Goal: Task Accomplishment & Management: Complete application form

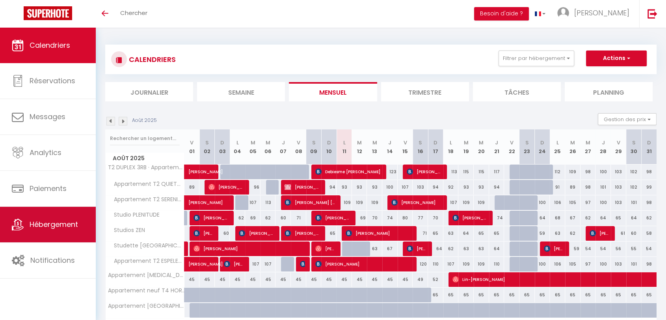
click at [57, 226] on span "Hébergement" at bounding box center [54, 224] width 48 height 10
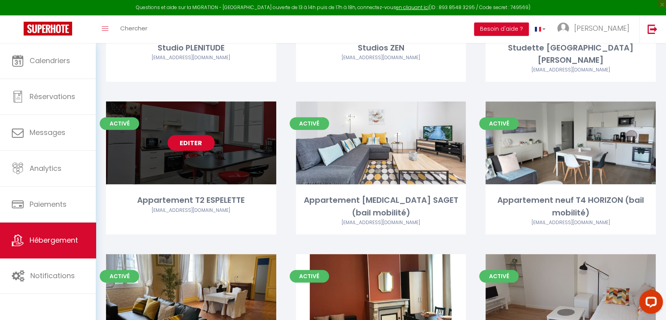
scroll to position [306, 0]
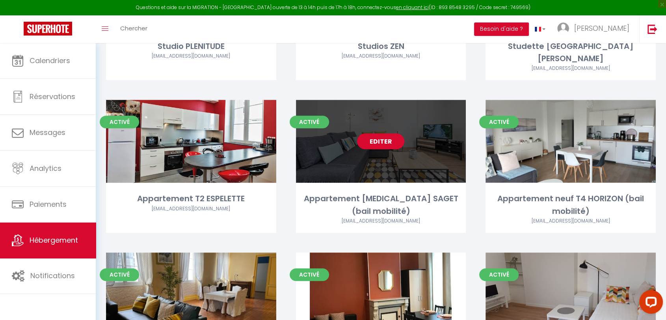
click at [384, 133] on link "Editer" at bounding box center [380, 141] width 47 height 16
select select "3"
select select "2"
select select "1"
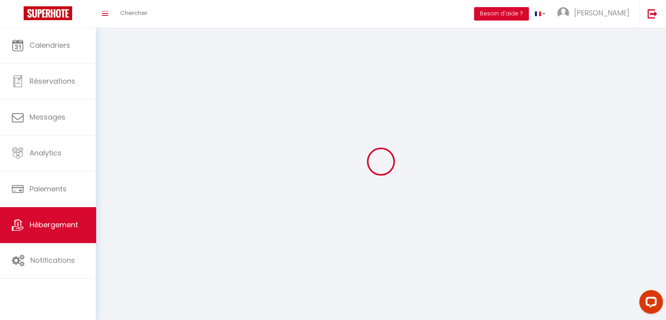
select select
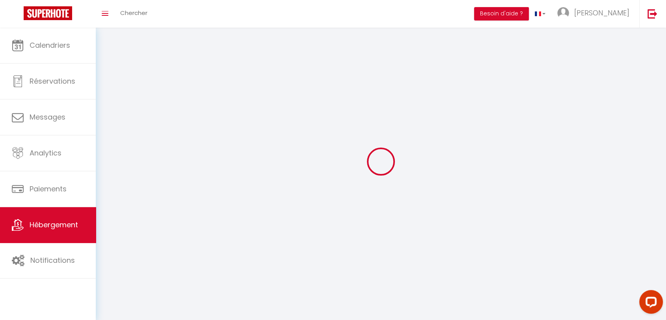
select select
checkbox input "false"
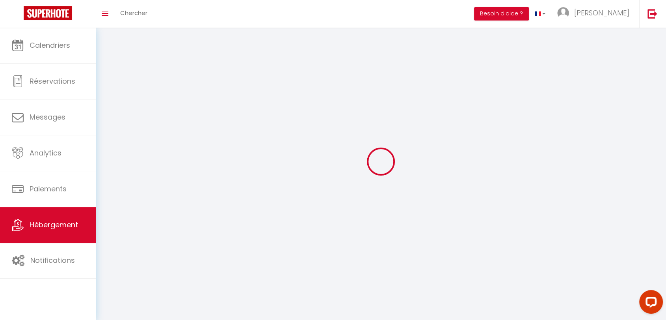
select select
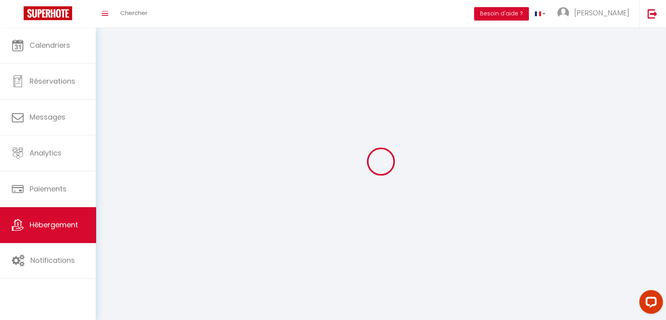
select select
checkbox input "false"
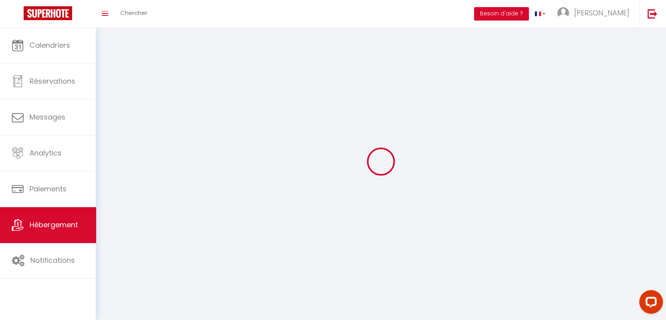
checkbox input "false"
select select
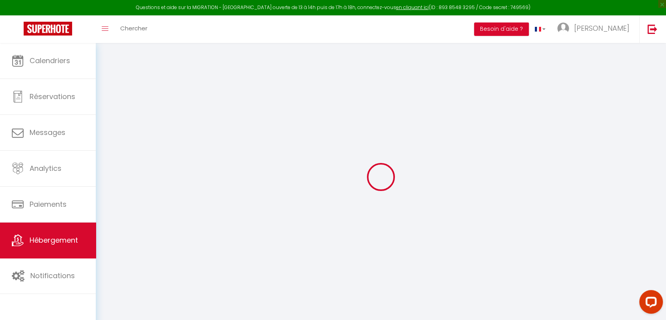
select select "+ 17 %"
select select
checkbox input "false"
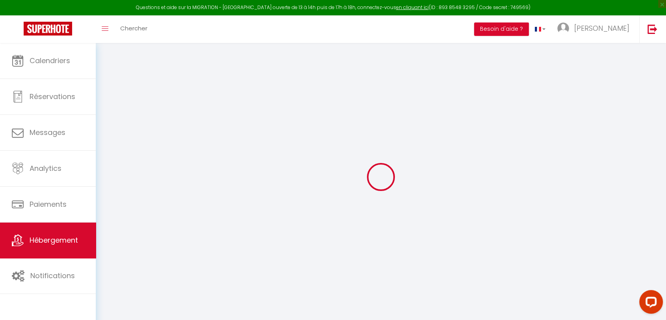
checkbox input "false"
select select
checkbox input "false"
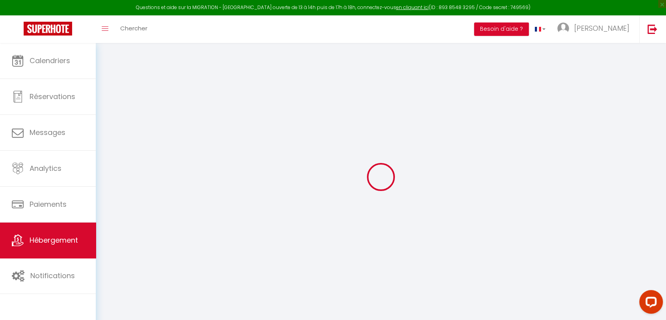
checkbox input "false"
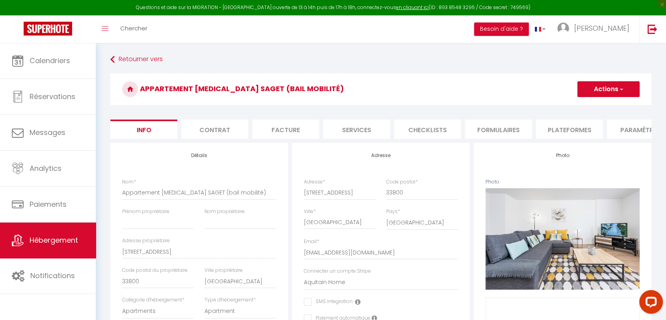
select select
checkbox input "false"
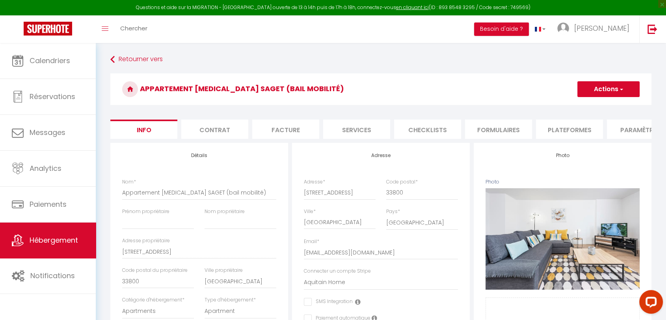
select select "1600-34520143"
click at [558, 127] on li "Plateformes" at bounding box center [569, 128] width 67 height 19
select select "-1"
select select
select select "EUR"
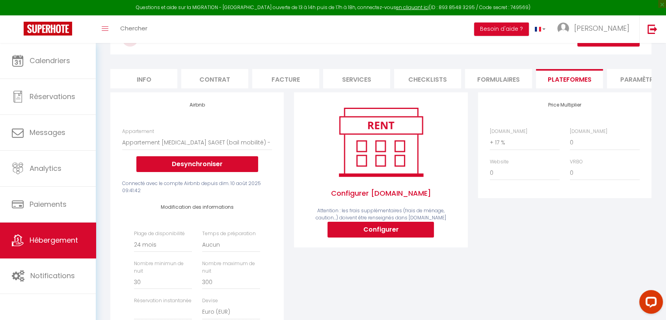
scroll to position [88, 0]
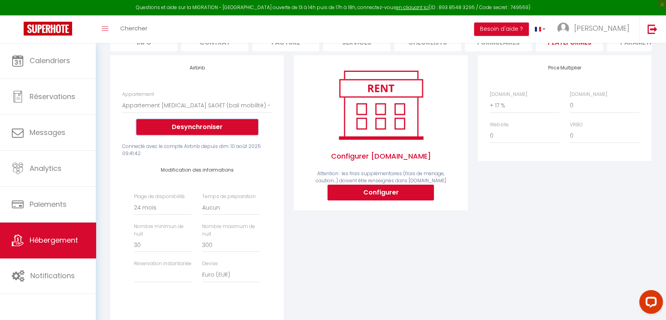
click at [174, 135] on button "Desynchroniser" at bounding box center [197, 127] width 122 height 16
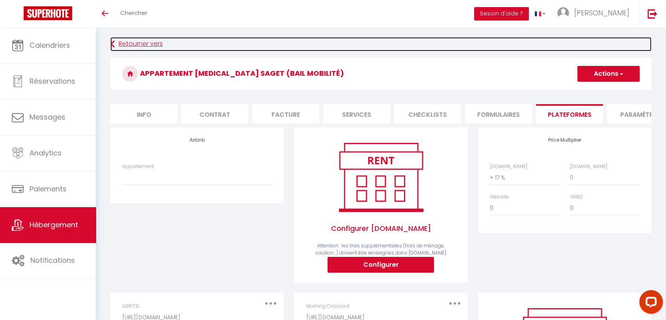
click at [128, 42] on link "Retourner vers" at bounding box center [380, 44] width 541 height 14
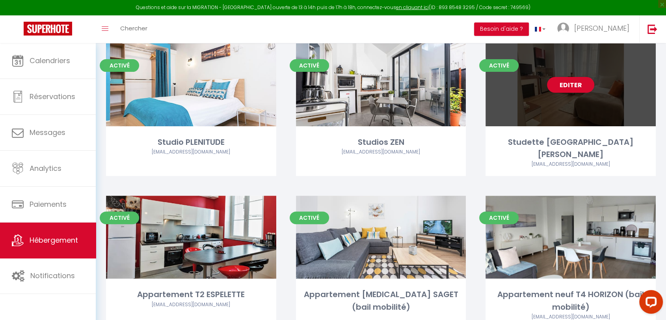
scroll to position [263, 0]
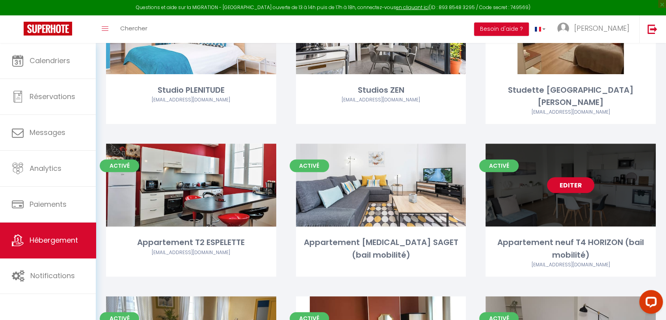
click at [577, 177] on link "Editer" at bounding box center [570, 185] width 47 height 16
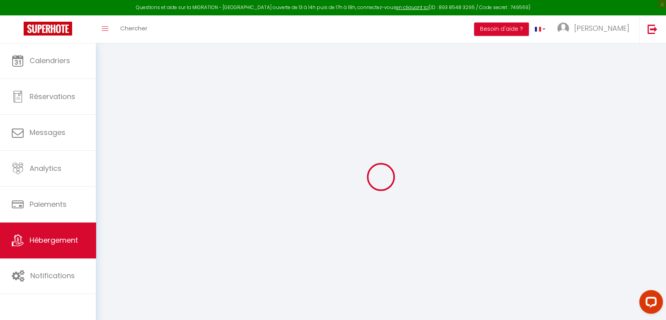
select select "+ 17 %"
select select
checkbox input "false"
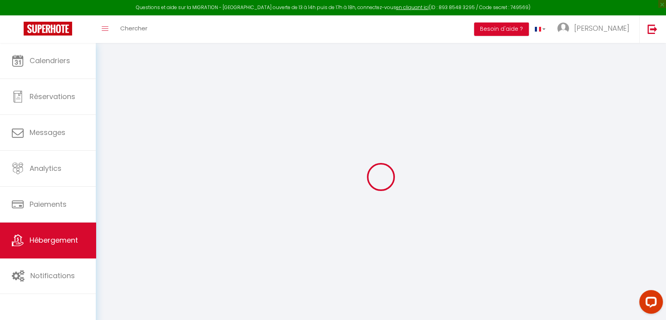
checkbox input "false"
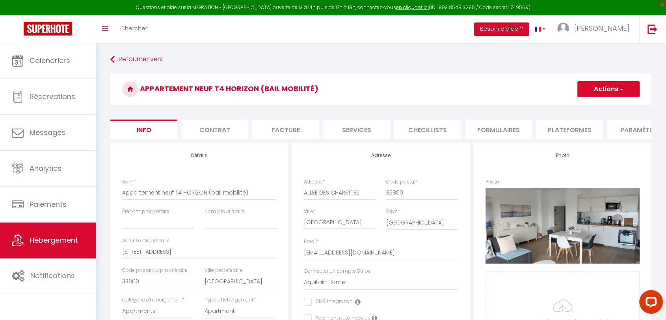
select select
checkbox input "false"
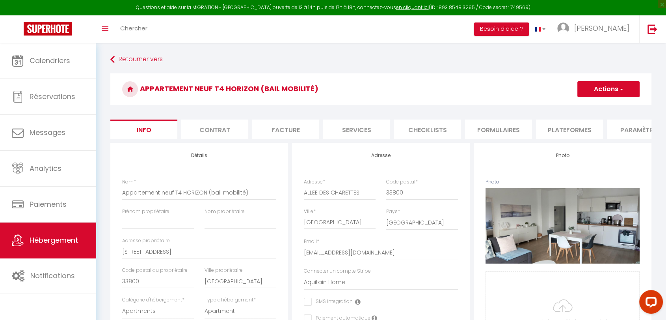
select select "1600-47110485"
click at [573, 130] on li "Plateformes" at bounding box center [569, 128] width 67 height 19
select select "-1"
select select
select select "EUR"
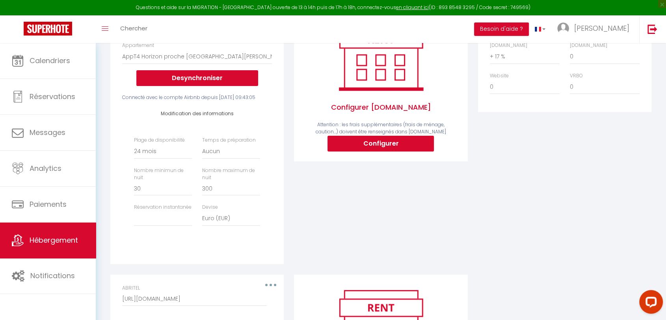
scroll to position [175, 0]
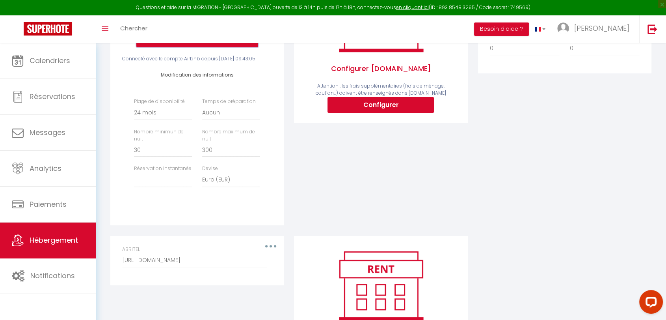
click at [190, 47] on button "Desynchroniser" at bounding box center [197, 40] width 122 height 16
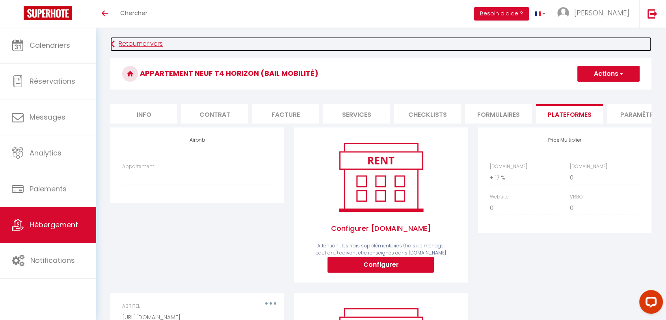
click at [130, 39] on link "Retourner vers" at bounding box center [380, 44] width 541 height 14
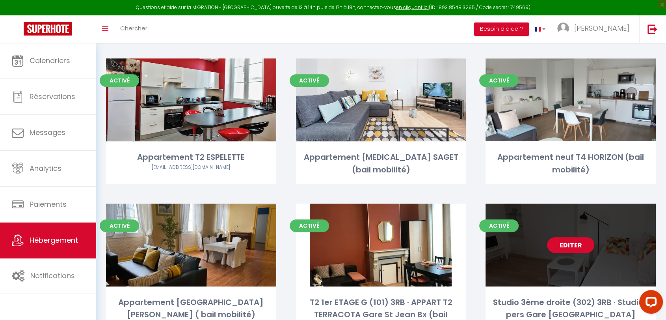
scroll to position [394, 0]
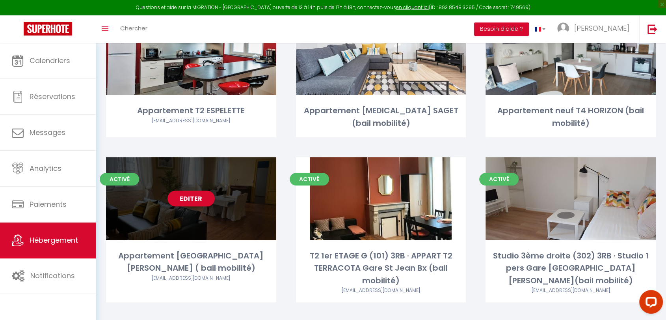
click at [190, 190] on link "Editer" at bounding box center [191, 198] width 47 height 16
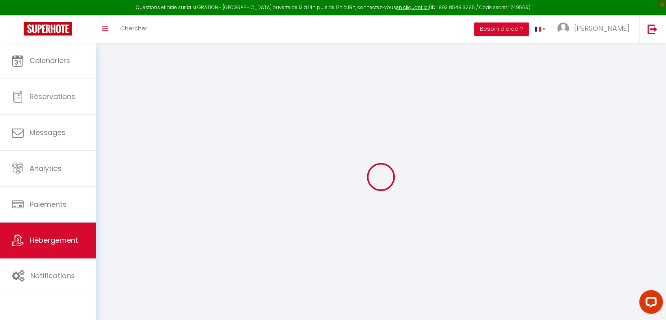
select select "+ 17 %"
select select
checkbox input "false"
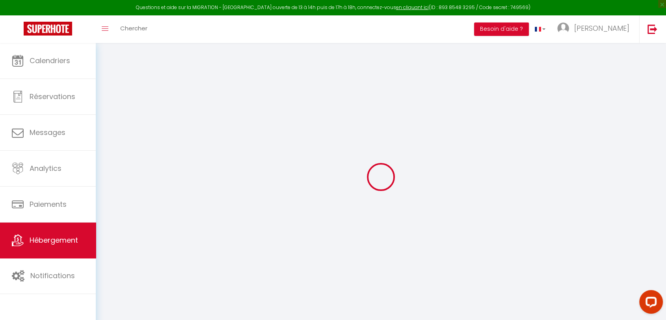
checkbox input "false"
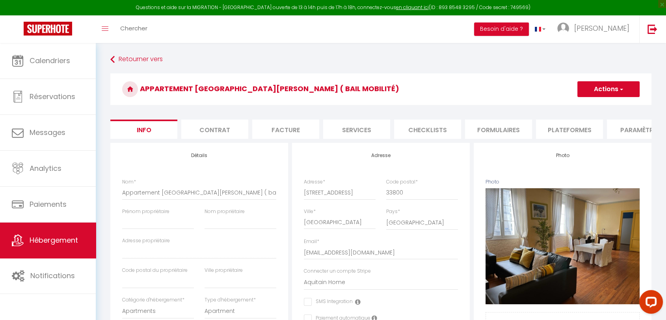
select select
checkbox input "false"
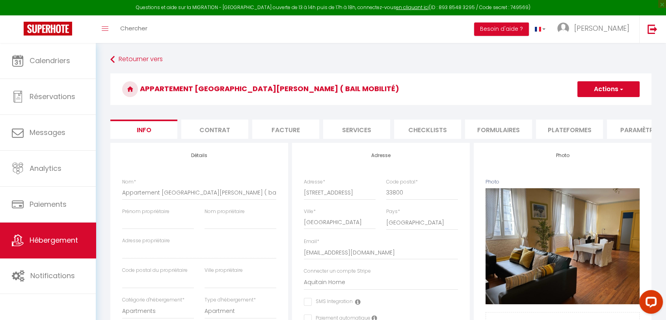
select select "1600-47739013"
click at [587, 133] on li "Plateformes" at bounding box center [569, 128] width 67 height 19
select select "-1"
select select
select select "EUR"
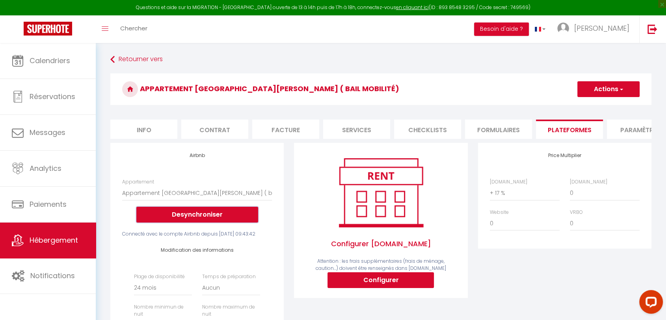
click at [213, 221] on button "Desynchroniser" at bounding box center [197, 215] width 122 height 16
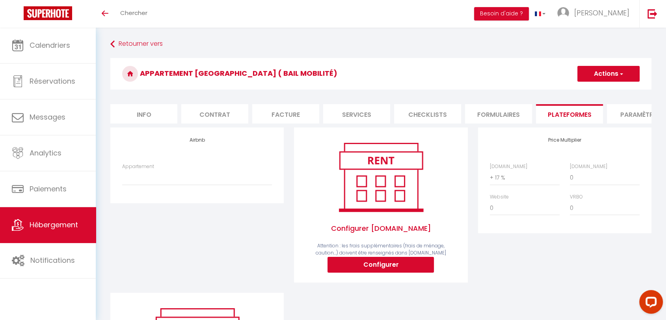
click at [611, 73] on button "Actions" at bounding box center [609, 74] width 62 height 16
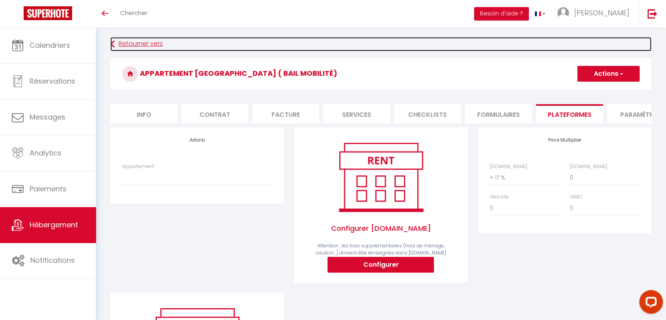
click at [119, 45] on link "Retourner vers" at bounding box center [380, 44] width 541 height 14
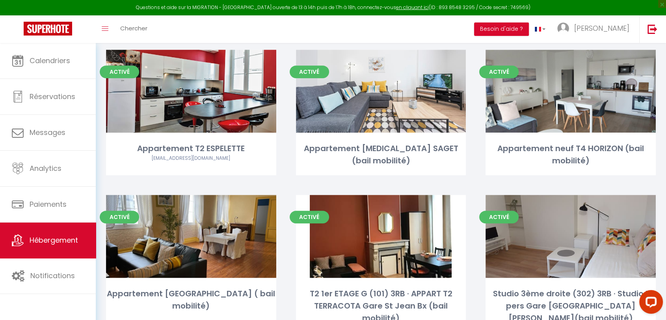
scroll to position [350, 0]
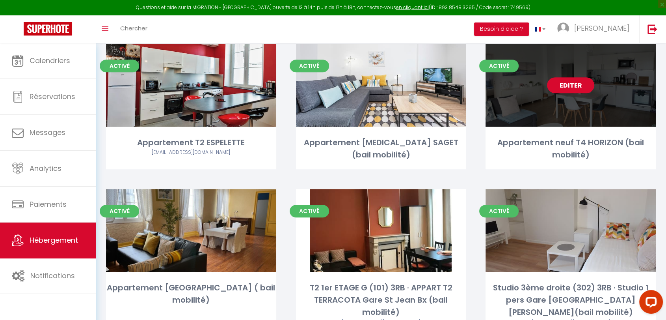
click at [583, 89] on link "Editer" at bounding box center [570, 85] width 47 height 16
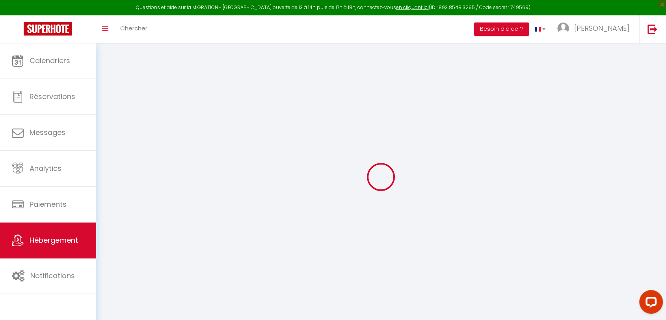
select select
checkbox input "false"
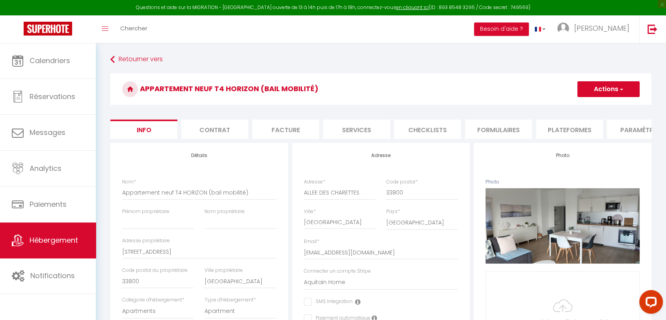
select select
checkbox input "false"
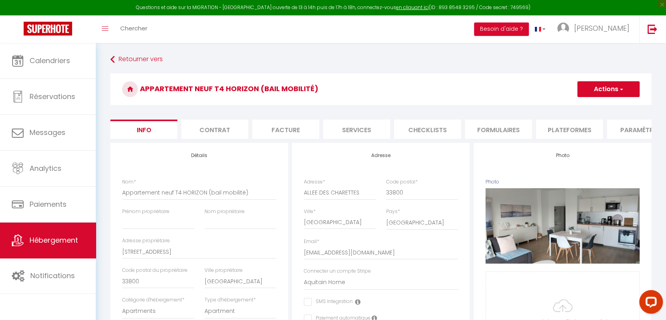
click at [559, 129] on li "Plateformes" at bounding box center [569, 128] width 67 height 19
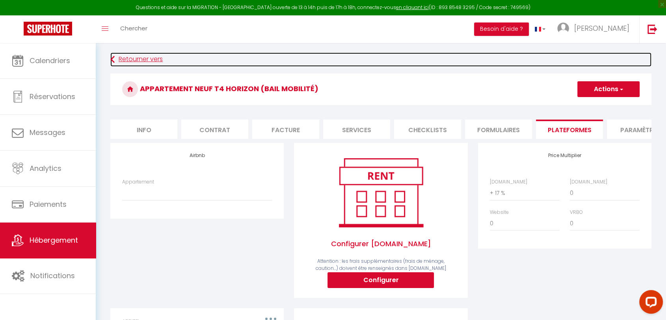
click at [124, 58] on link "Retourner vers" at bounding box center [380, 59] width 541 height 14
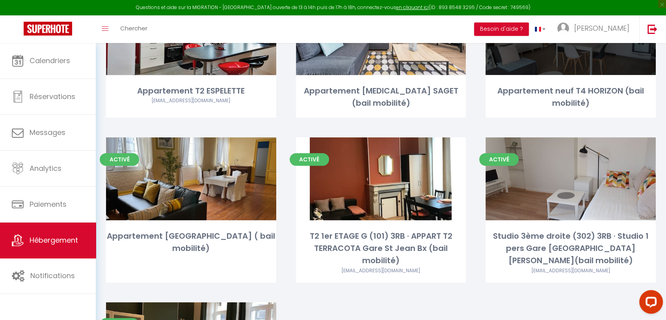
scroll to position [482, 0]
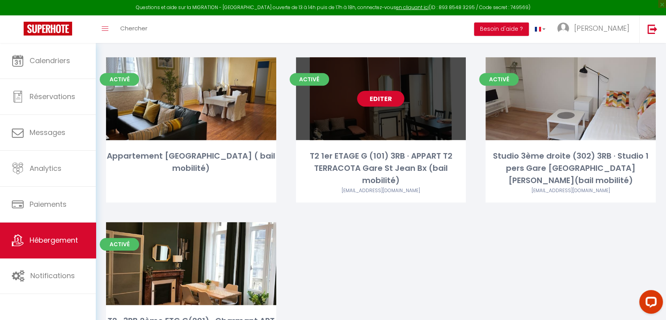
click at [382, 98] on link "Editer" at bounding box center [380, 99] width 47 height 16
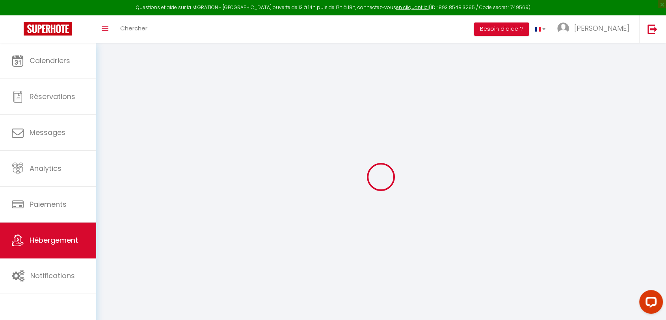
select select "+ 17 %"
select select
checkbox input "false"
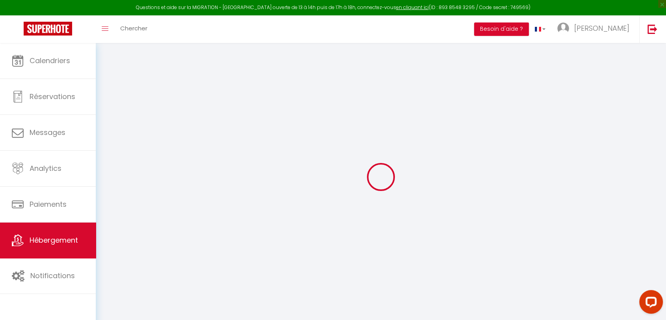
checkbox input "false"
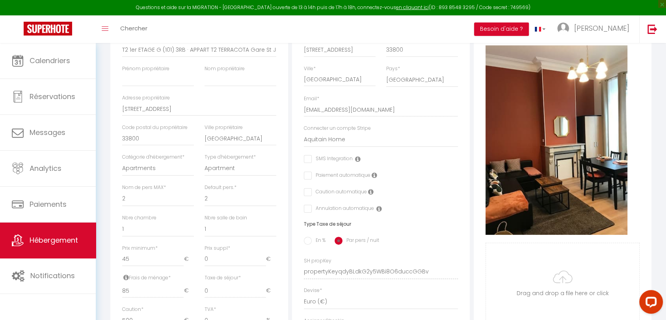
select select
checkbox input "false"
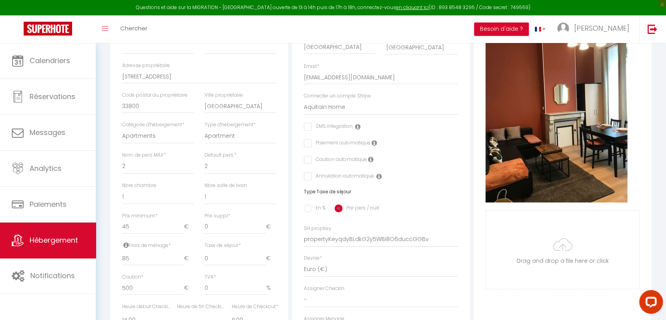
select select "1600-54137768"
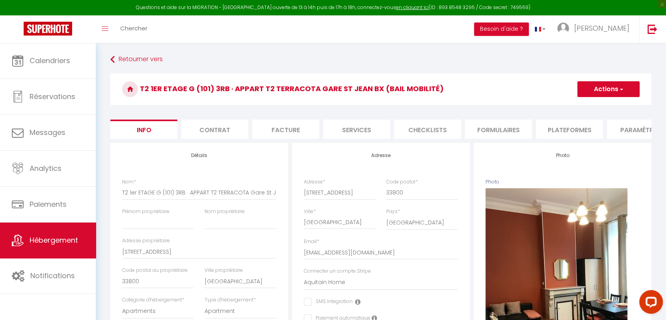
click at [563, 121] on li "Plateformes" at bounding box center [569, 128] width 67 height 19
select select
select select "EUR"
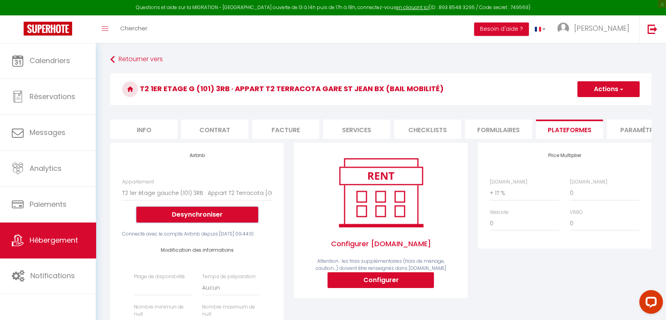
click at [177, 221] on button "Desynchroniser" at bounding box center [197, 215] width 122 height 16
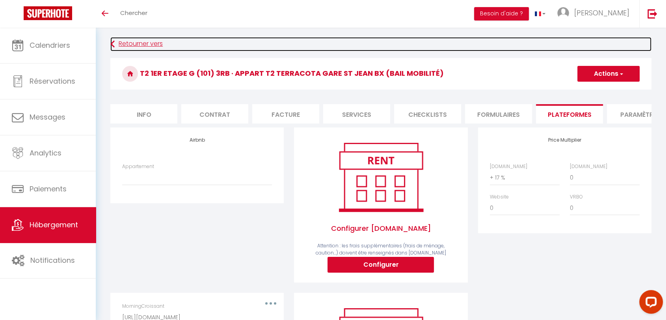
click at [139, 45] on link "Retourner vers" at bounding box center [380, 44] width 541 height 14
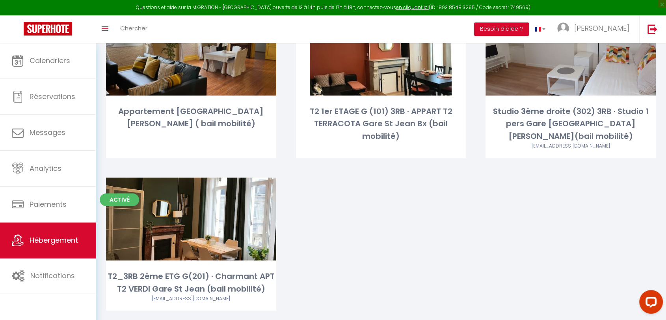
scroll to position [407, 0]
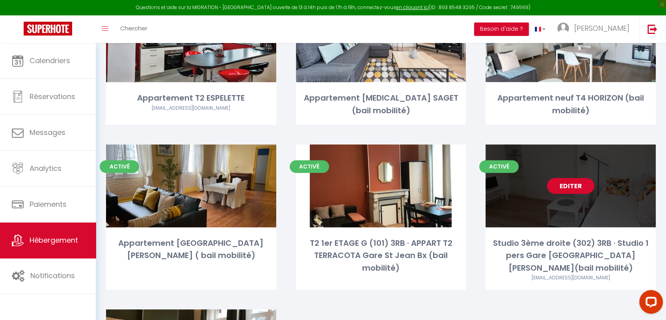
click at [568, 178] on link "Editer" at bounding box center [570, 186] width 47 height 16
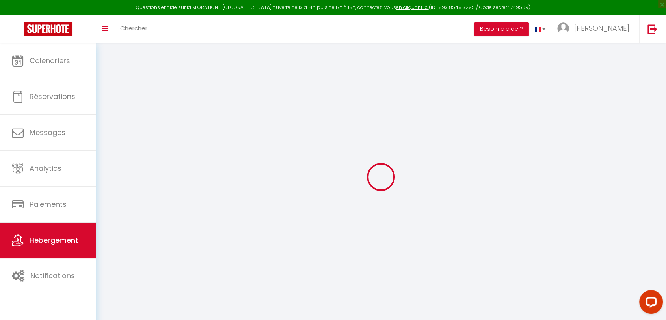
select select "+ 17 %"
select select
checkbox input "false"
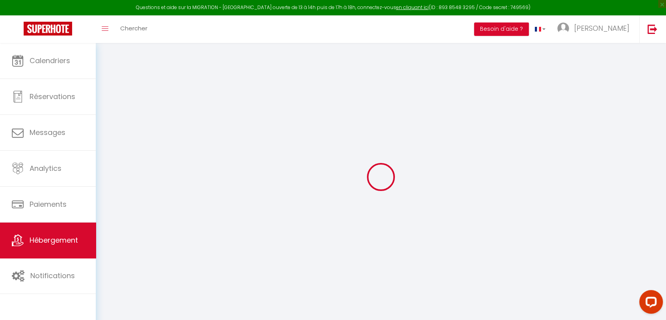
checkbox input "false"
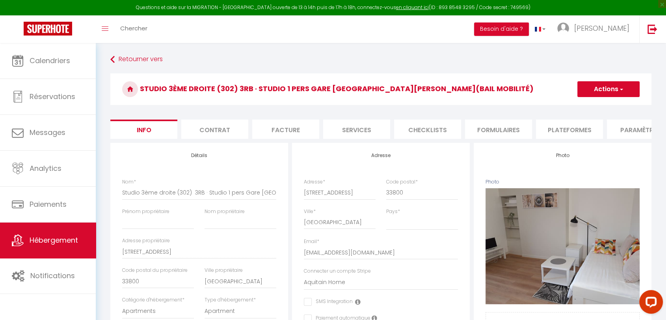
select select
checkbox input "false"
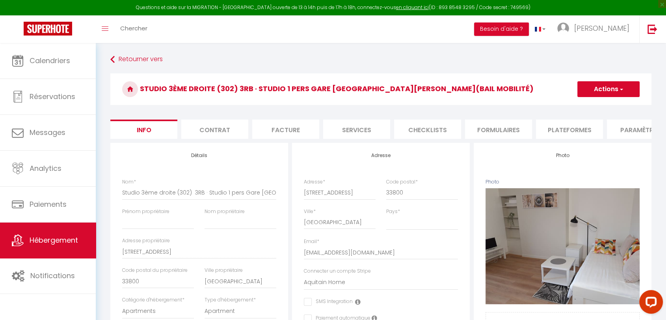
select select "1600-54138902"
click at [561, 131] on li "Plateformes" at bounding box center [569, 128] width 67 height 19
select select
select select "EUR"
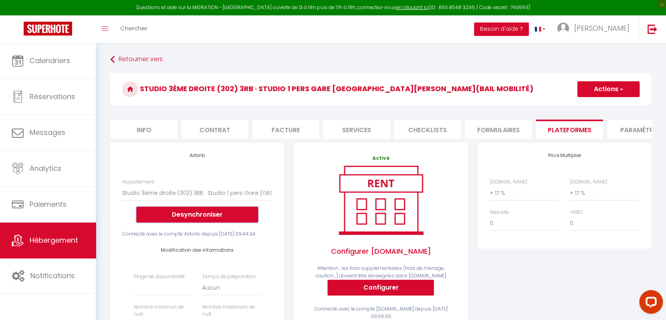
click at [200, 218] on button "Desynchroniser" at bounding box center [197, 215] width 122 height 16
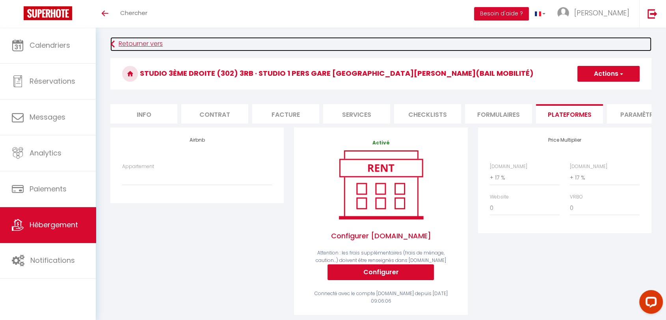
click at [120, 43] on link "Retourner vers" at bounding box center [380, 44] width 541 height 14
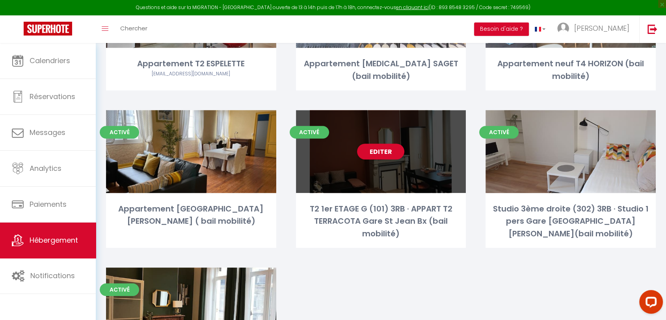
scroll to position [538, 0]
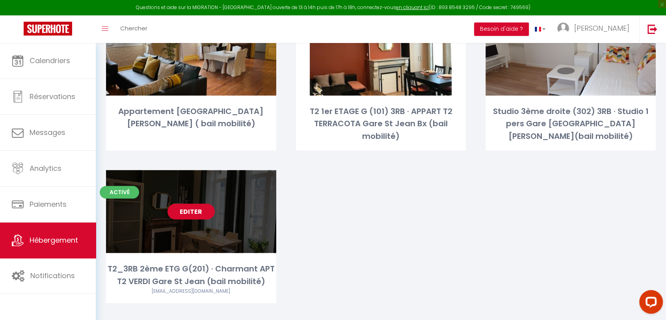
click at [189, 203] on link "Editer" at bounding box center [191, 211] width 47 height 16
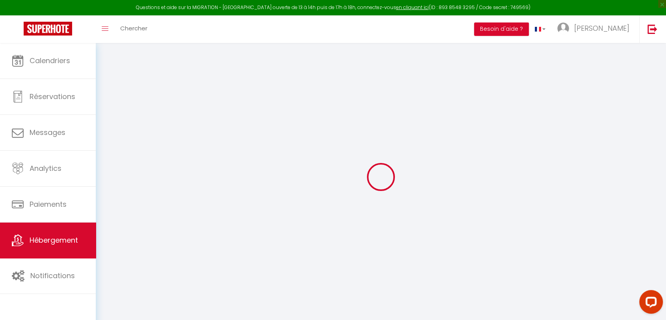
select select "+ 17 %"
select select
checkbox input "false"
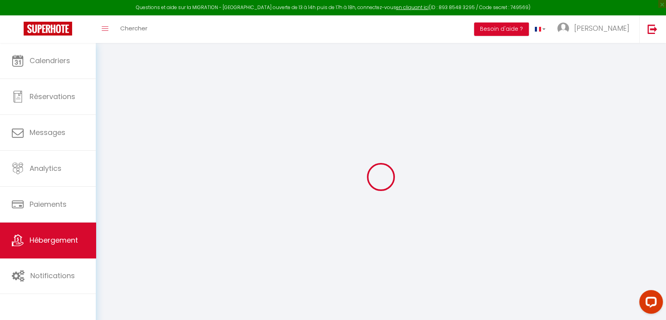
checkbox input "false"
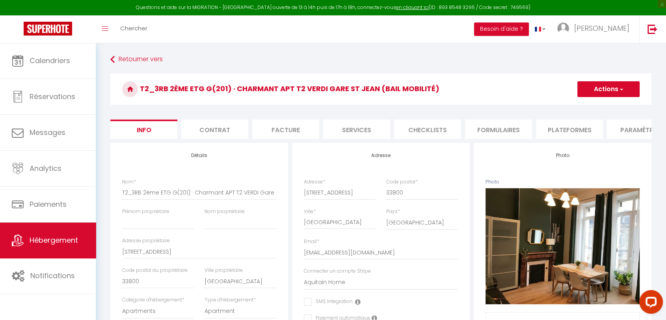
select select
checkbox input "false"
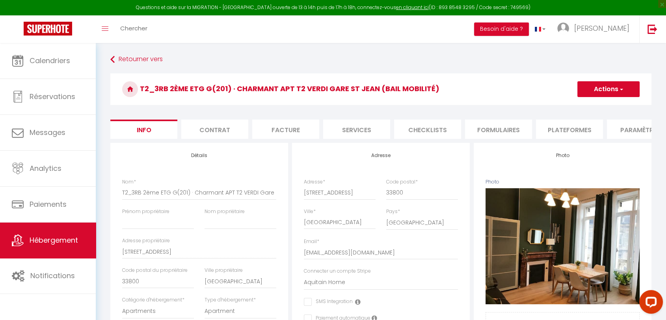
select select "1600-54237610"
click at [569, 127] on li "Plateformes" at bounding box center [569, 128] width 67 height 19
select select
select select "EUR"
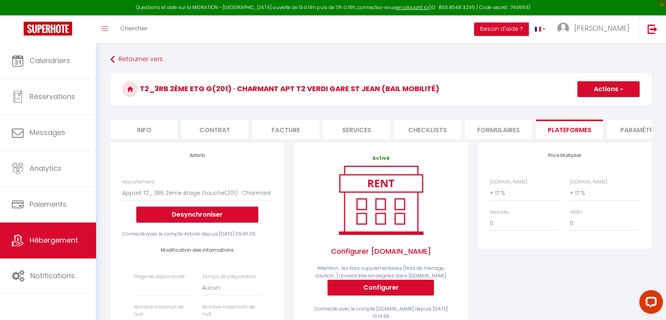
click at [215, 216] on button "Desynchroniser" at bounding box center [197, 215] width 122 height 16
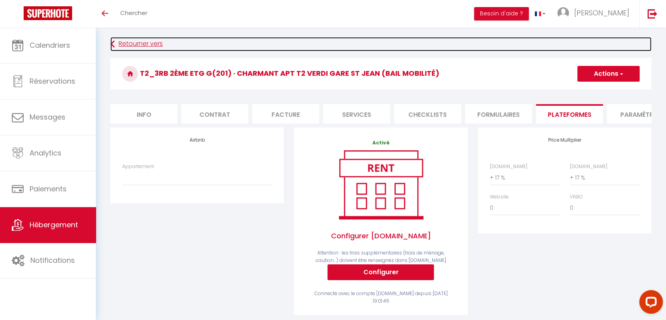
click at [136, 42] on link "Retourner vers" at bounding box center [380, 44] width 541 height 14
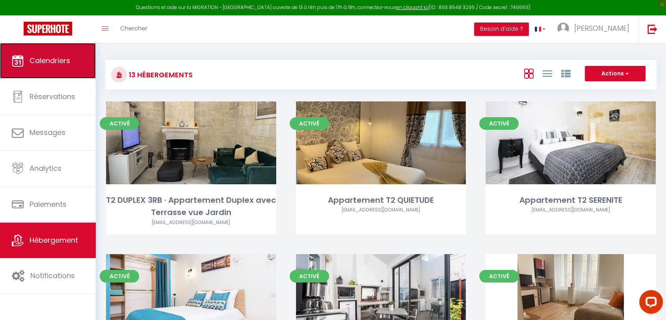
click at [37, 58] on span "Calendriers" at bounding box center [50, 61] width 41 height 10
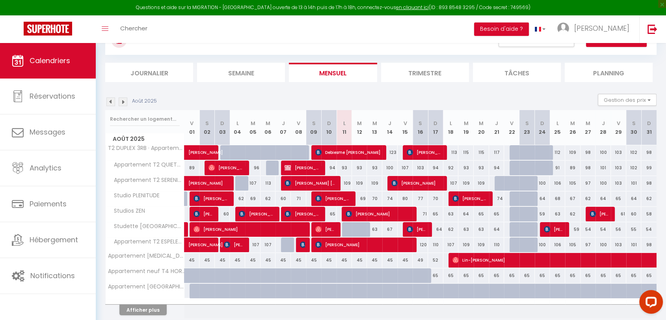
scroll to position [65, 0]
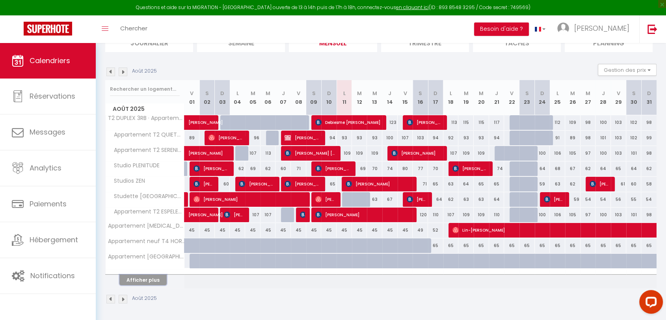
click at [140, 277] on button "Afficher plus" at bounding box center [142, 279] width 47 height 11
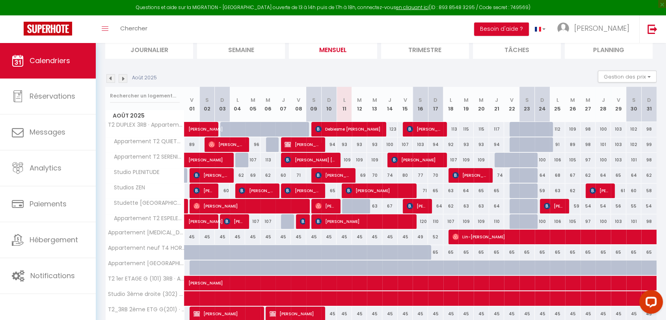
scroll to position [0, 0]
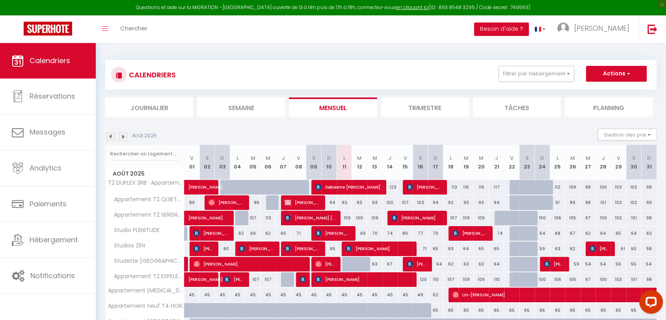
click at [119, 138] on img at bounding box center [123, 136] width 9 height 9
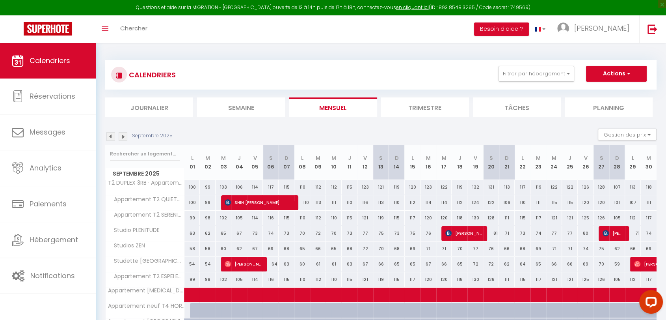
click at [123, 136] on img at bounding box center [123, 136] width 9 height 9
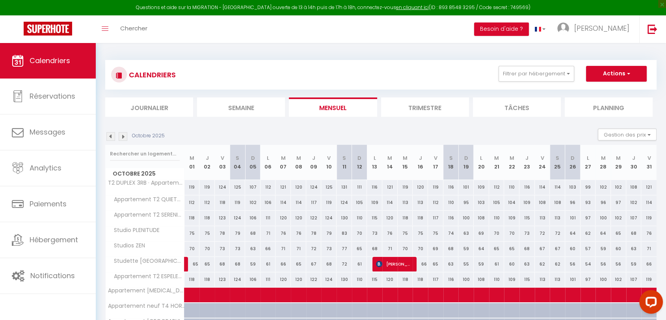
click at [123, 136] on img at bounding box center [123, 136] width 9 height 9
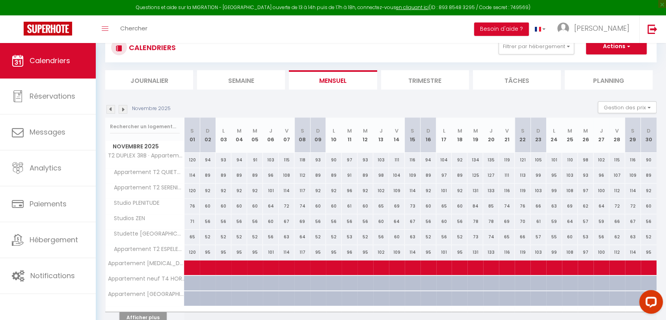
scroll to position [65, 0]
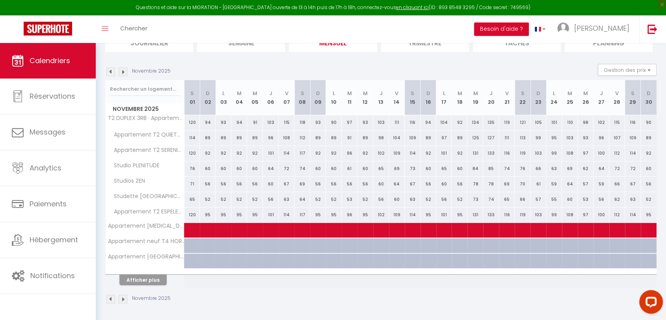
click at [123, 72] on img at bounding box center [123, 71] width 9 height 9
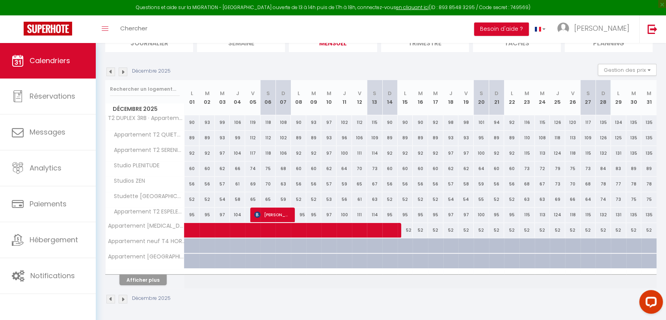
click at [122, 69] on img at bounding box center [123, 71] width 9 height 9
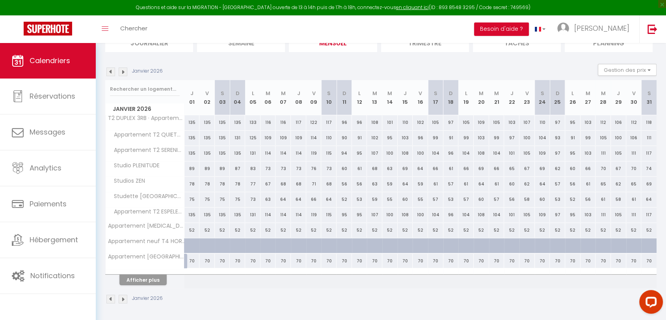
click at [123, 71] on img at bounding box center [123, 71] width 9 height 9
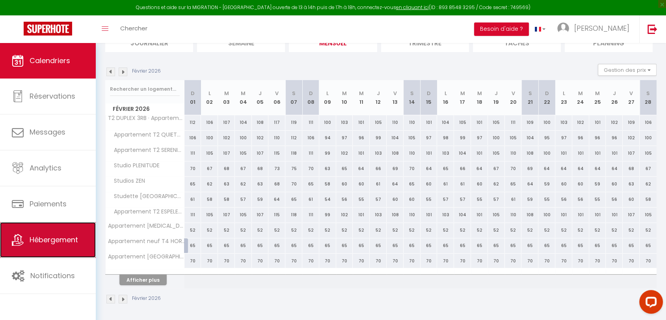
click at [60, 236] on span "Hébergement" at bounding box center [54, 240] width 48 height 10
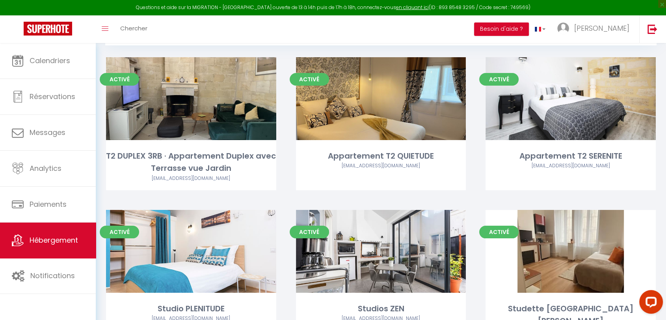
scroll to position [44, 0]
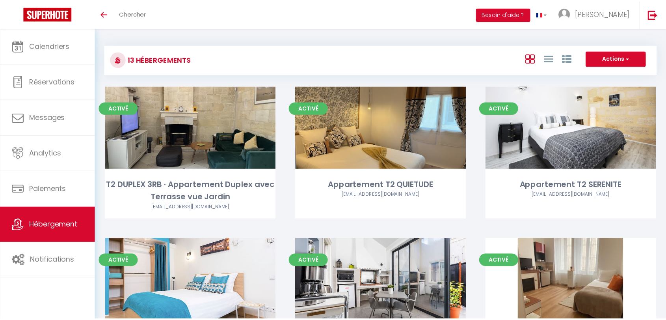
scroll to position [44, 0]
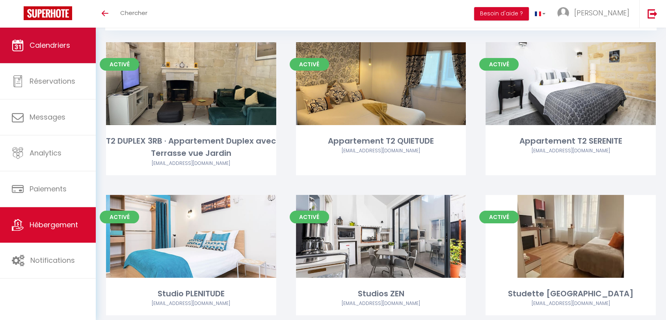
click at [60, 58] on link "Calendriers" at bounding box center [48, 45] width 96 height 35
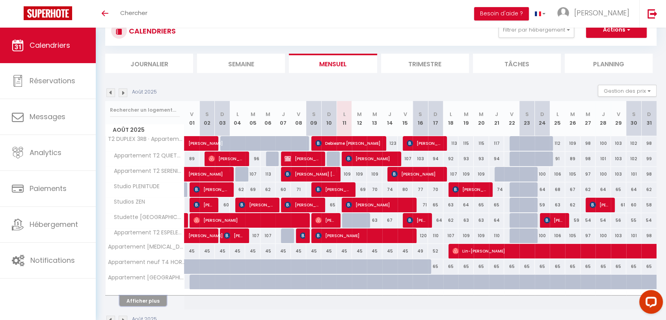
click at [146, 304] on button "Afficher plus" at bounding box center [142, 300] width 47 height 11
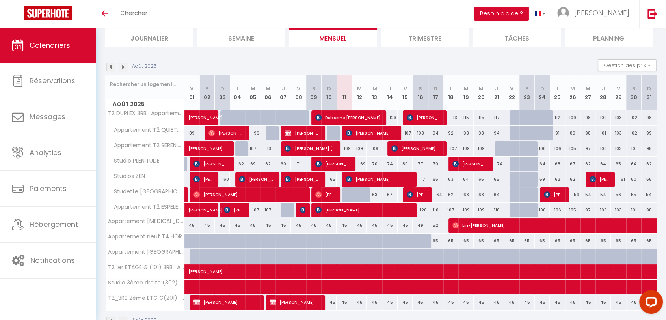
scroll to position [76, 0]
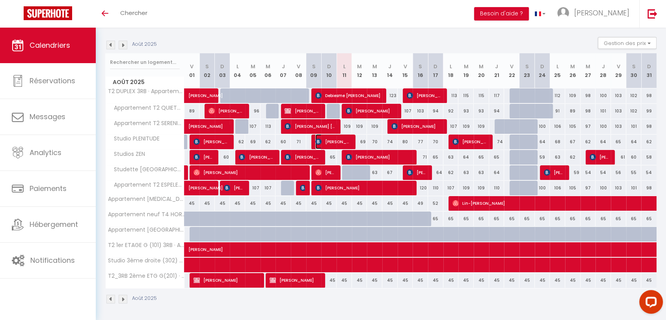
click at [318, 142] on img at bounding box center [318, 141] width 6 height 6
select select "OK"
select select "KO"
select select "0"
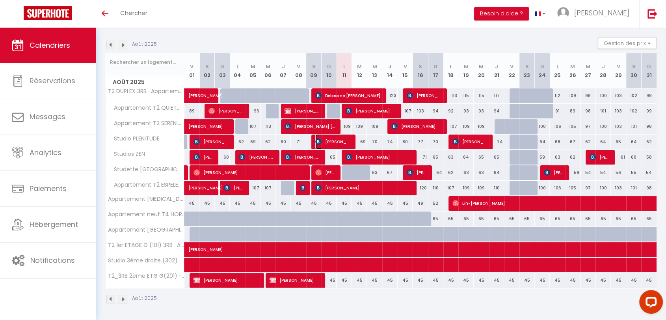
select select "1"
select select
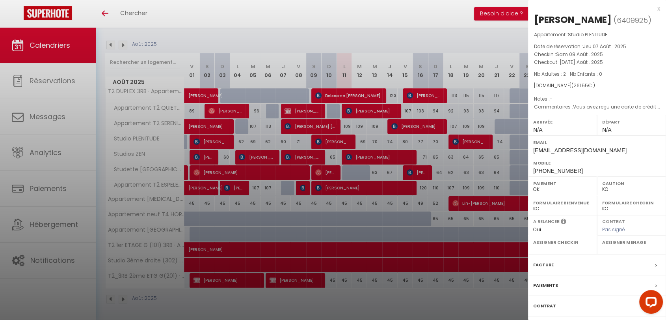
click at [584, 278] on div "Paiements" at bounding box center [597, 285] width 138 height 20
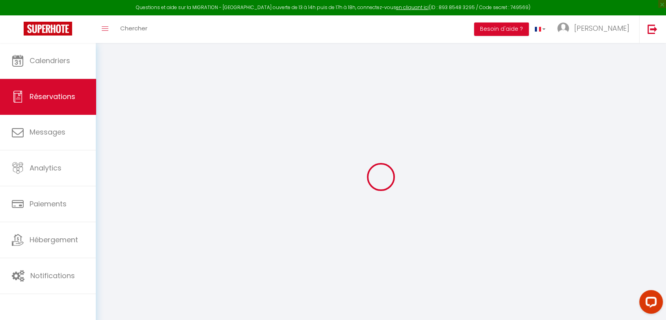
type input "[PERSON_NAME]"
type input "Rowell"
type input "[EMAIL_ADDRESS][DOMAIN_NAME]"
type input "[PHONE_NUMBER]"
type input "."
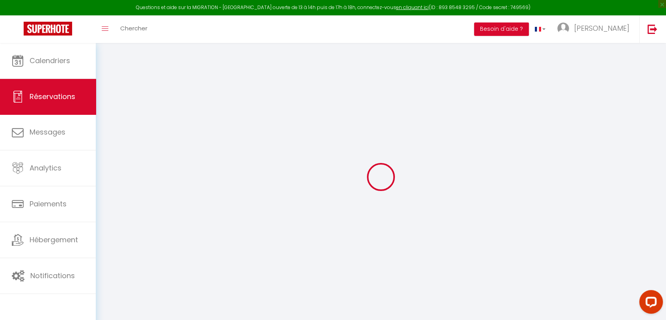
select select "AU"
type input "42.5"
select select "8781"
select select "1"
select select
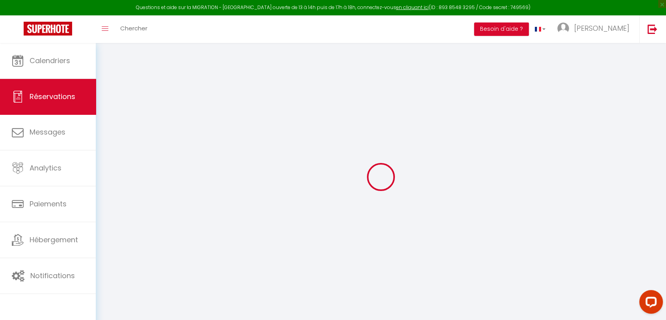
select select
type input "2"
select select "12"
select select
select select "2"
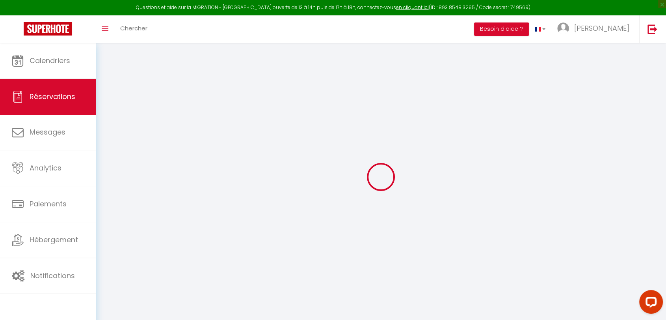
type input "0"
select select
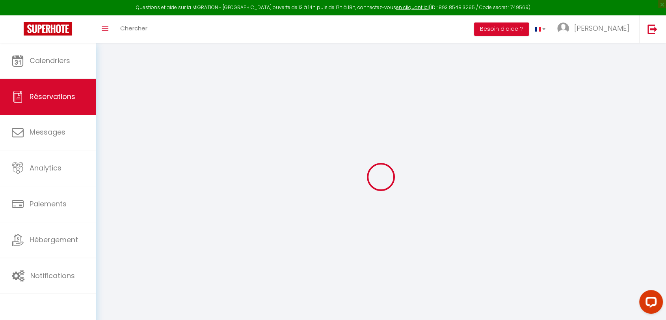
select select "14"
select select
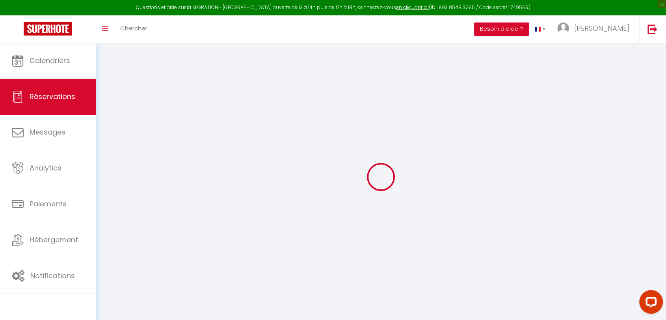
checkbox input "false"
select select
checkbox input "false"
type textarea "Vous avez reçu une carte de crédit virtuelle pour cette réservation.Vous pourre…"
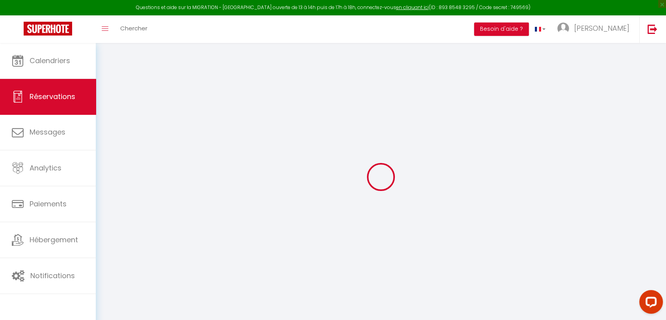
type input "40"
type input "11.55"
select select
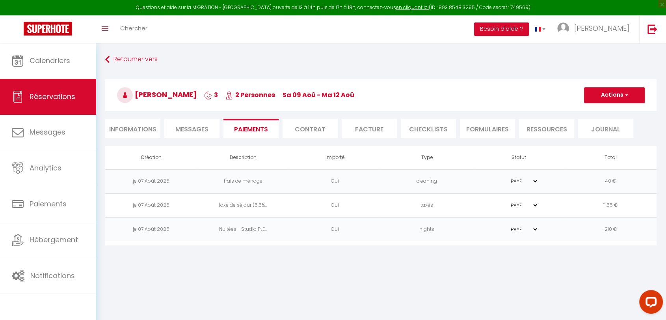
select select
click at [132, 126] on li "Informations" at bounding box center [132, 128] width 55 height 19
select select
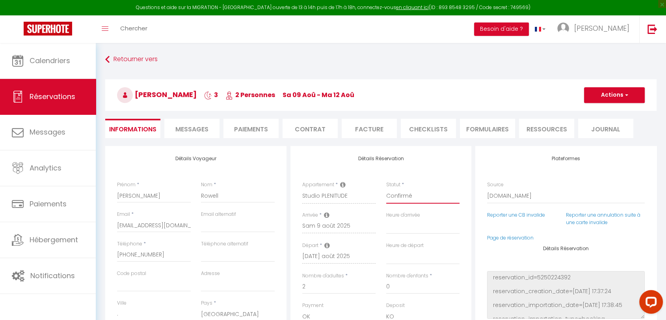
click at [403, 192] on select "Confirmé Non Confirmé [PERSON_NAME] par le voyageur No Show Request" at bounding box center [423, 195] width 74 height 15
select select "3"
click at [386, 188] on select "Confirmé Non Confirmé [PERSON_NAME] par le voyageur No Show Request" at bounding box center [423, 195] width 74 height 15
select select
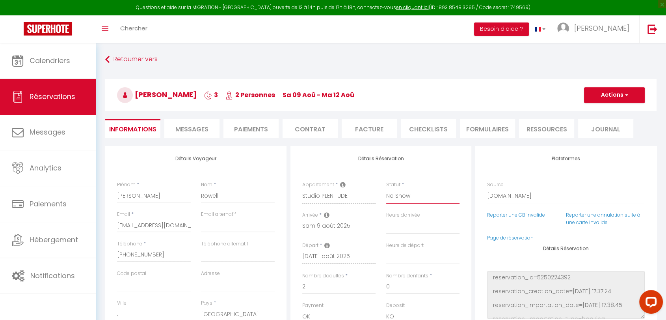
checkbox input "false"
click at [594, 93] on button "Actions" at bounding box center [614, 95] width 61 height 16
click at [596, 111] on link "Enregistrer" at bounding box center [607, 112] width 62 height 10
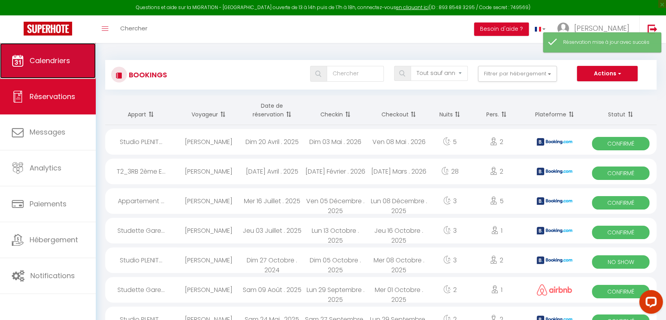
click at [57, 64] on span "Calendriers" at bounding box center [50, 61] width 41 height 10
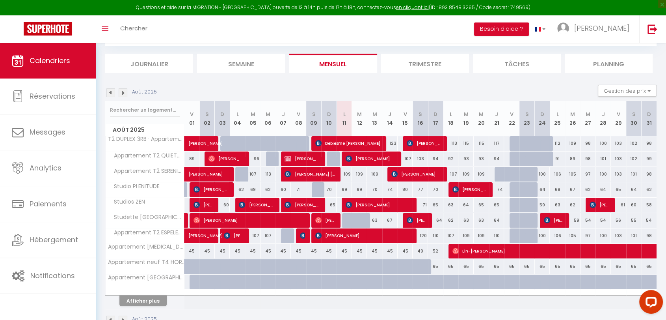
scroll to position [65, 0]
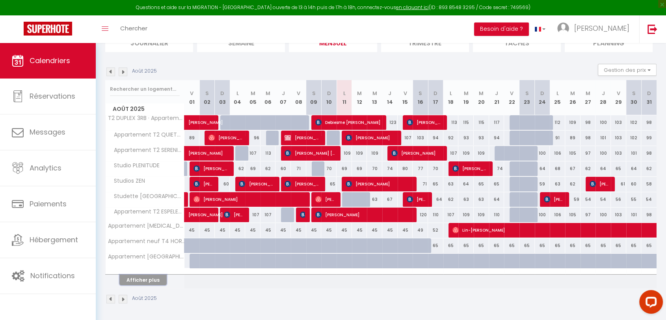
click at [149, 279] on button "Afficher plus" at bounding box center [142, 279] width 47 height 11
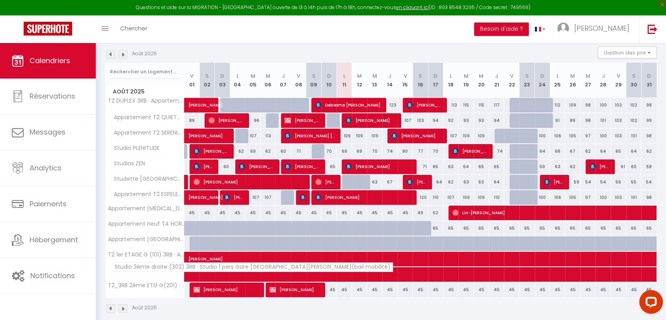
scroll to position [91, 0]
